Goal: Information Seeking & Learning: Check status

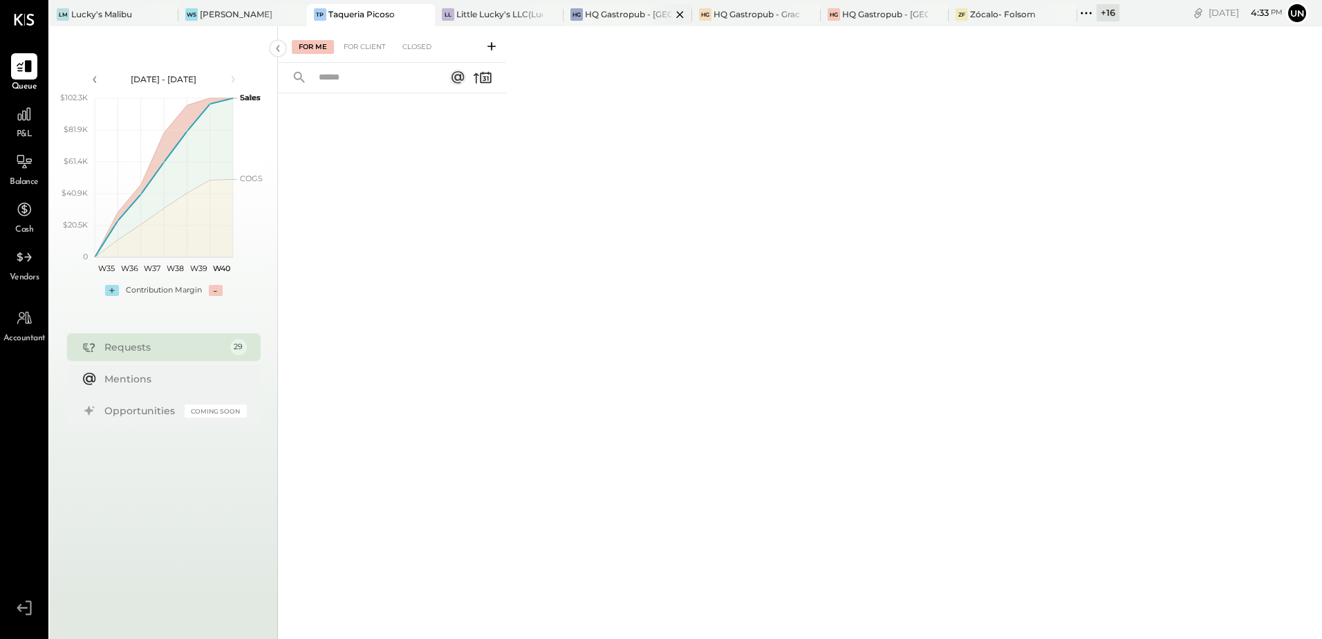
click at [622, 8] on div "HQ Gastropub - [GEOGRAPHIC_DATA]" at bounding box center [628, 14] width 86 height 12
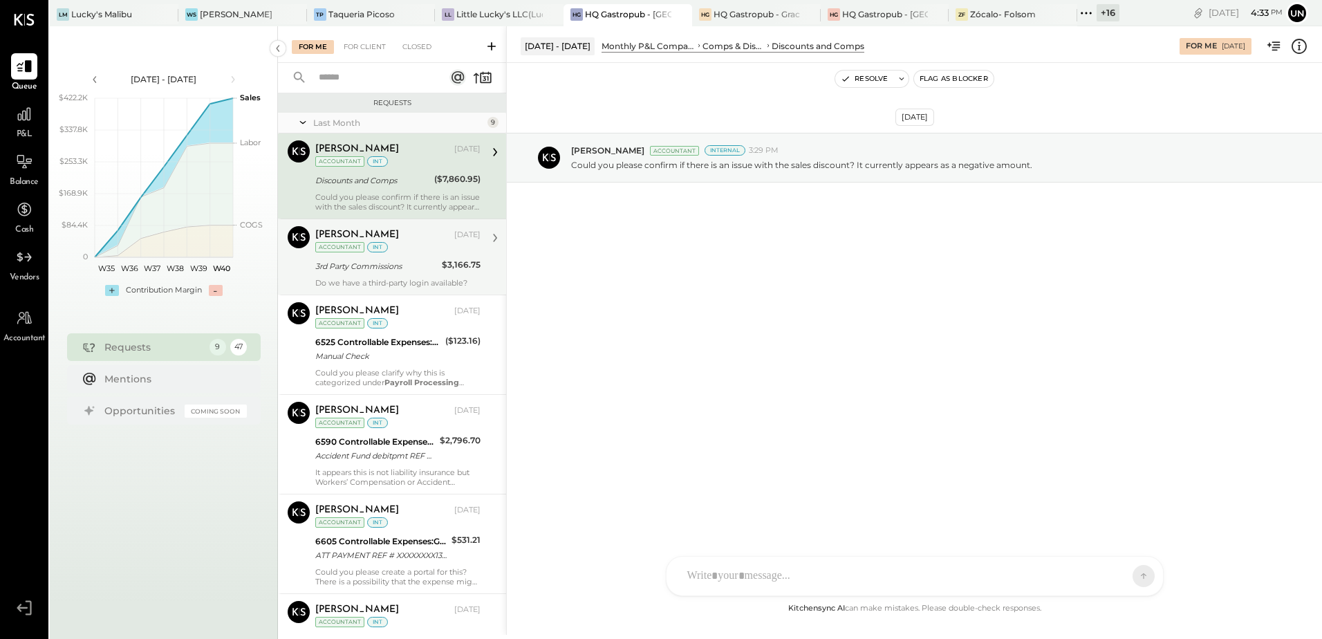
click at [335, 280] on div "Do we have a third-party login available?" at bounding box center [397, 283] width 165 height 10
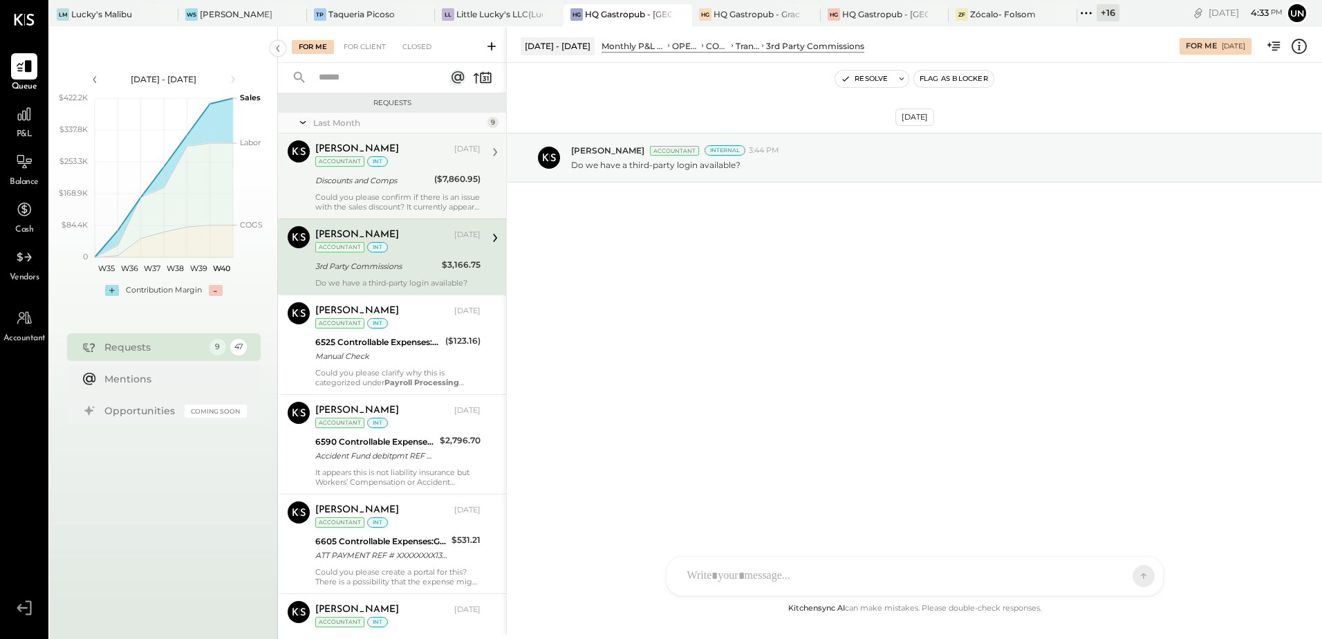
click at [361, 184] on div "Discounts and Comps" at bounding box center [372, 181] width 115 height 14
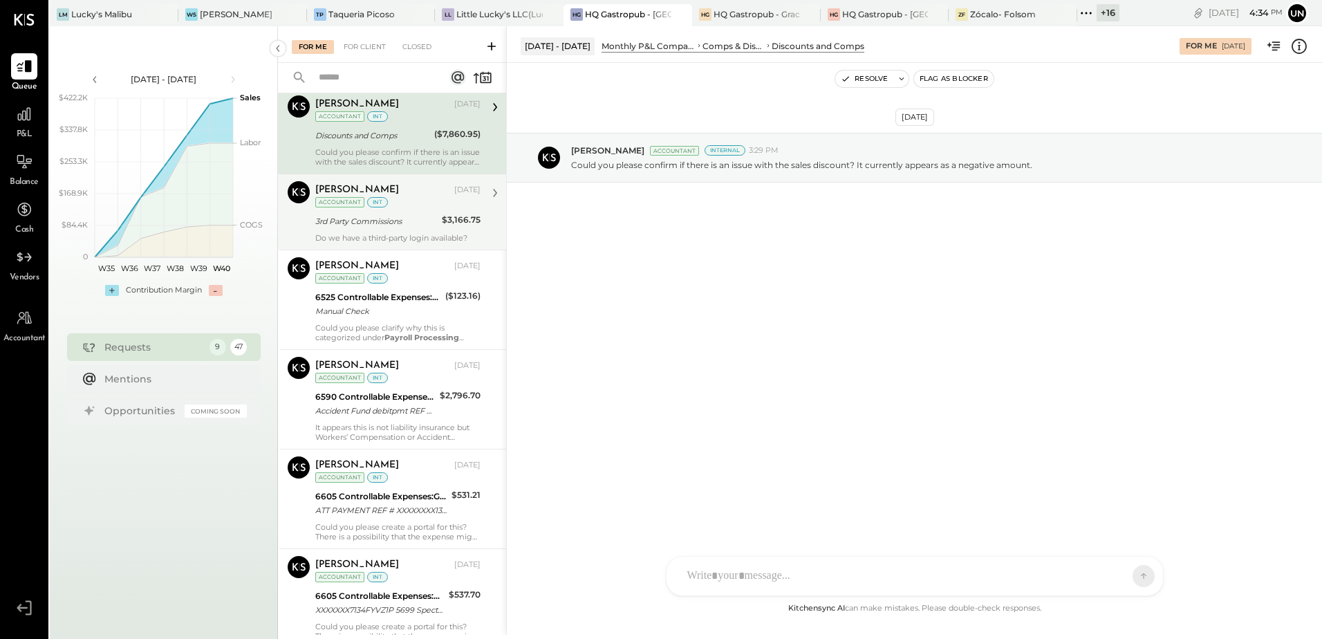
scroll to position [69, 0]
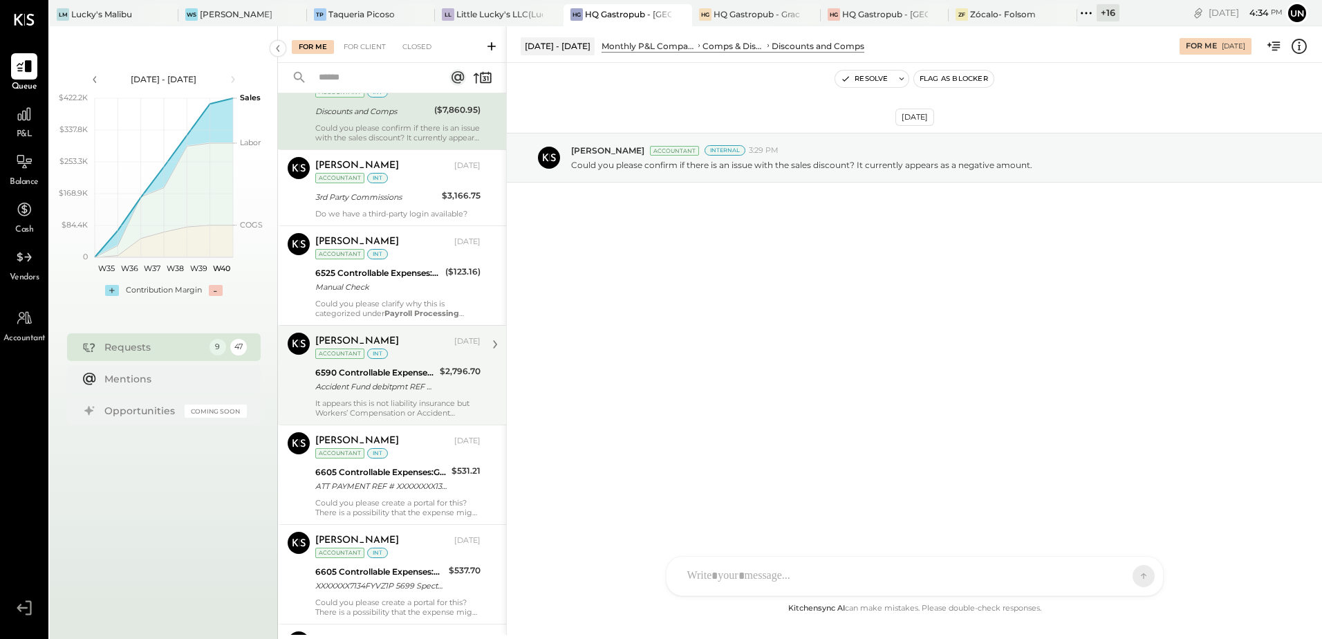
click at [410, 388] on div "Accident Fund debitpmt REF # XXXXXXXX4649605 Accident Fund F800146791debitpmt W…" at bounding box center [375, 387] width 120 height 14
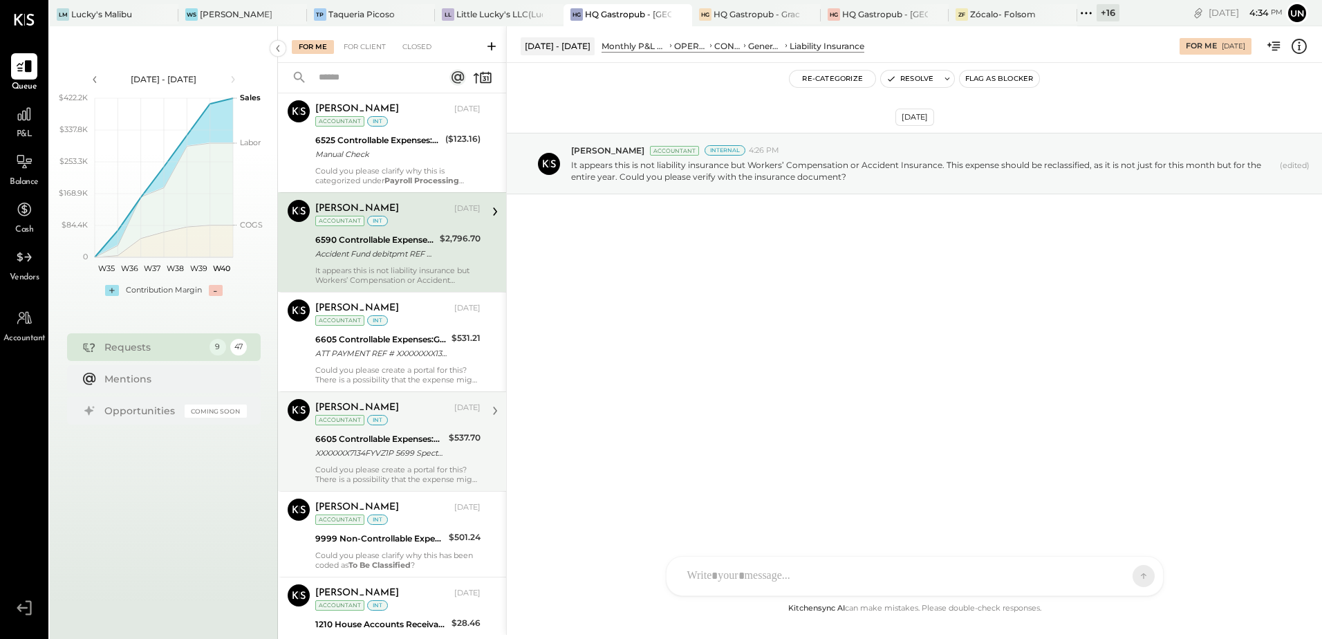
scroll to position [207, 0]
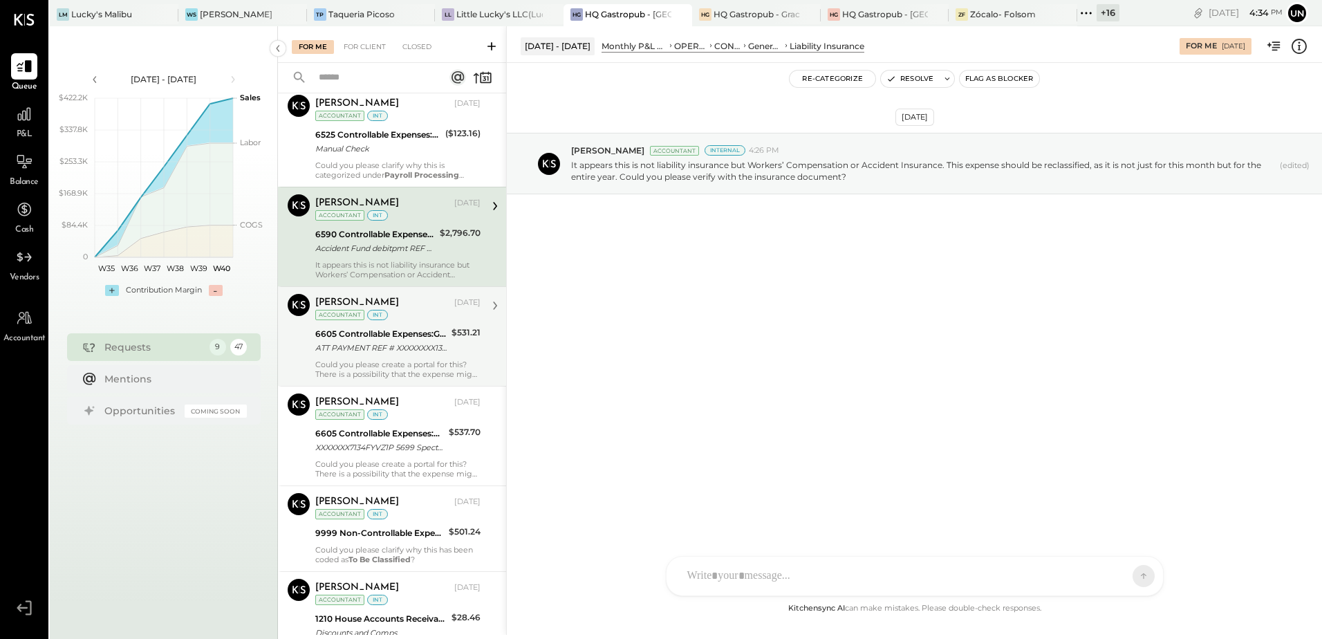
click at [405, 376] on div "Could you please create a portal for this? There is a possibility that the expe…" at bounding box center [397, 369] width 165 height 19
